Goal: Information Seeking & Learning: Learn about a topic

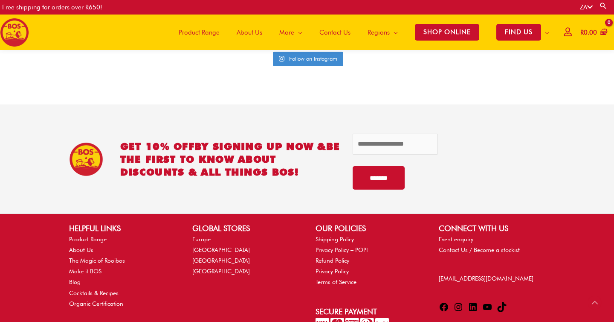
scroll to position [2097, 0]
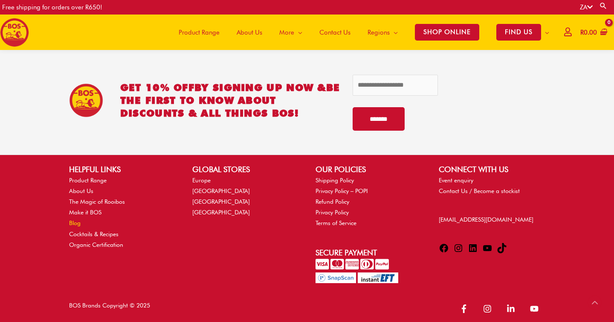
click at [75, 220] on link "Blog" at bounding box center [75, 222] width 12 height 7
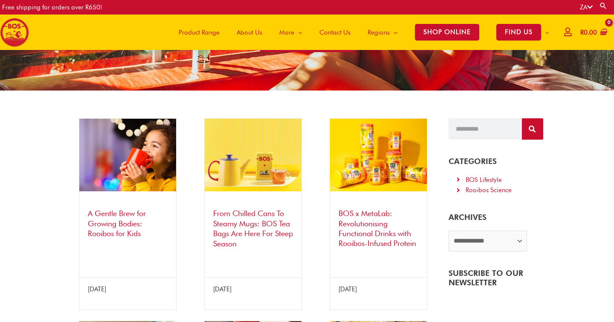
scroll to position [91, 0]
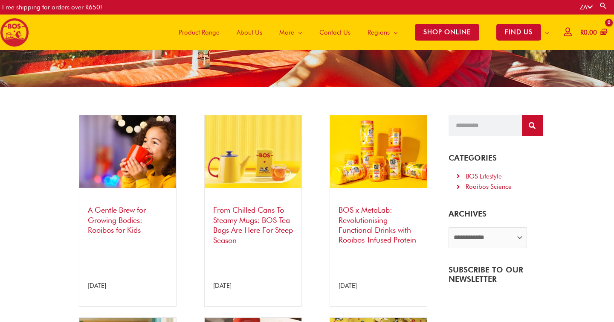
click at [139, 161] on img at bounding box center [127, 151] width 97 height 73
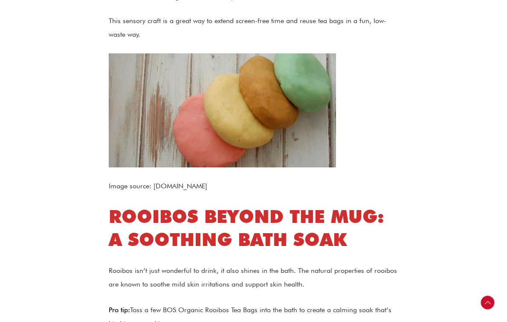
scroll to position [1278, 0]
